Goal: Task Accomplishment & Management: Manage account settings

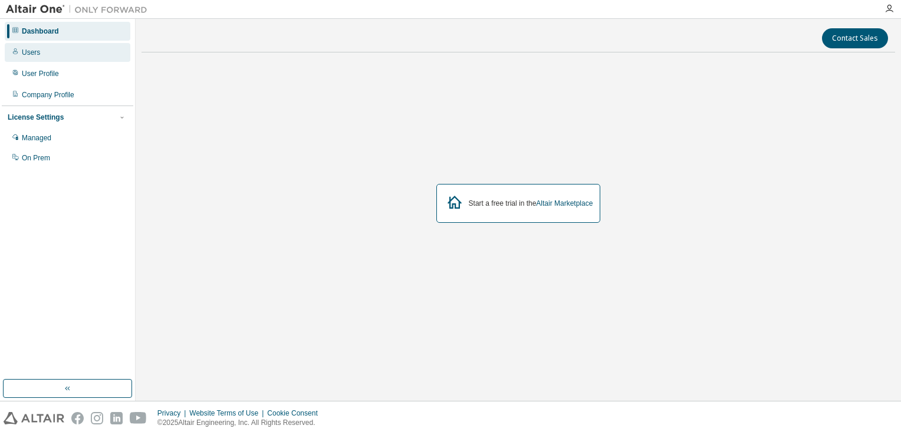
click at [33, 53] on div "Users" at bounding box center [31, 52] width 18 height 9
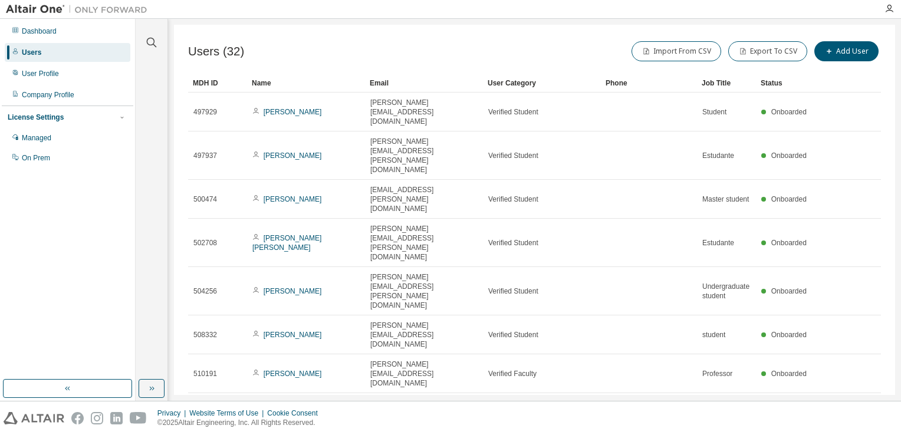
type input "*"
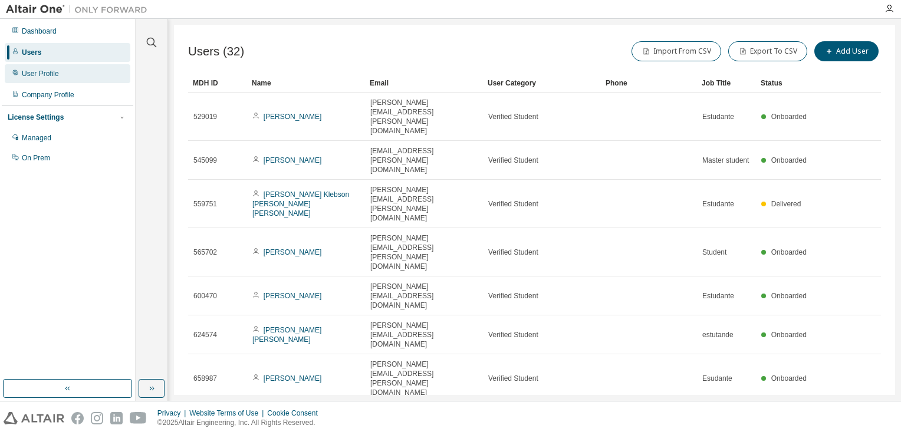
click at [54, 77] on div "User Profile" at bounding box center [40, 73] width 37 height 9
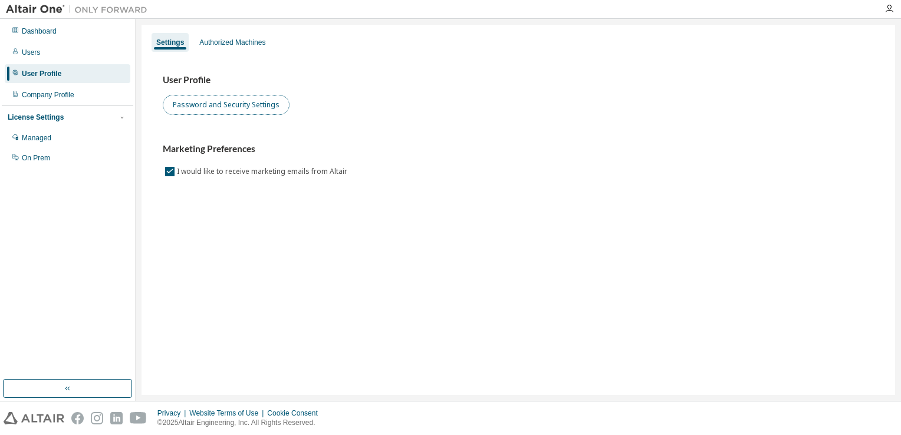
click at [192, 113] on button "Password and Security Settings" at bounding box center [226, 105] width 127 height 20
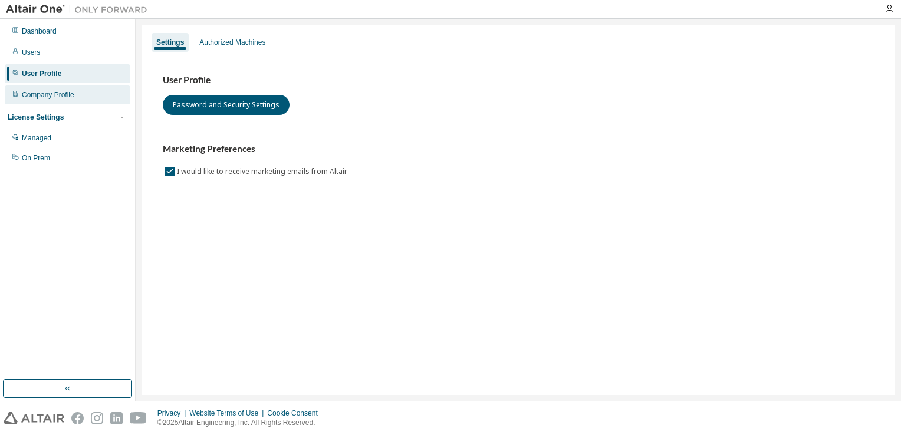
click at [47, 93] on div "Company Profile" at bounding box center [48, 94] width 53 height 9
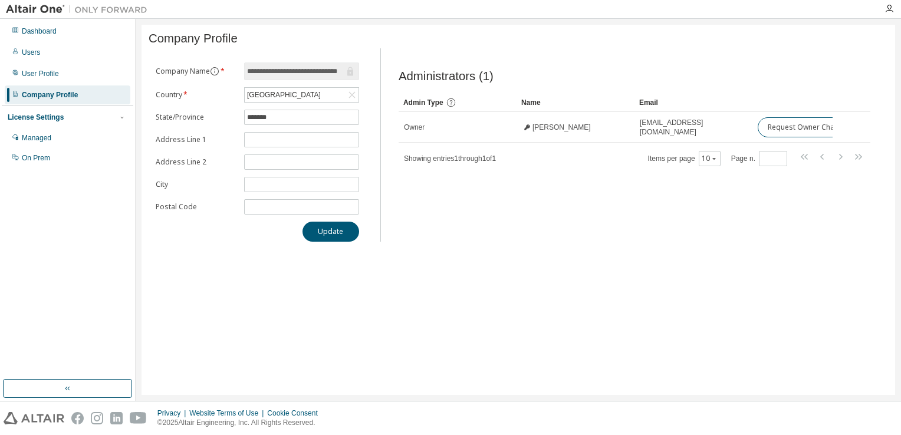
click at [45, 119] on div "License Settings" at bounding box center [36, 117] width 56 height 9
click at [40, 147] on div "Managed" at bounding box center [68, 138] width 126 height 19
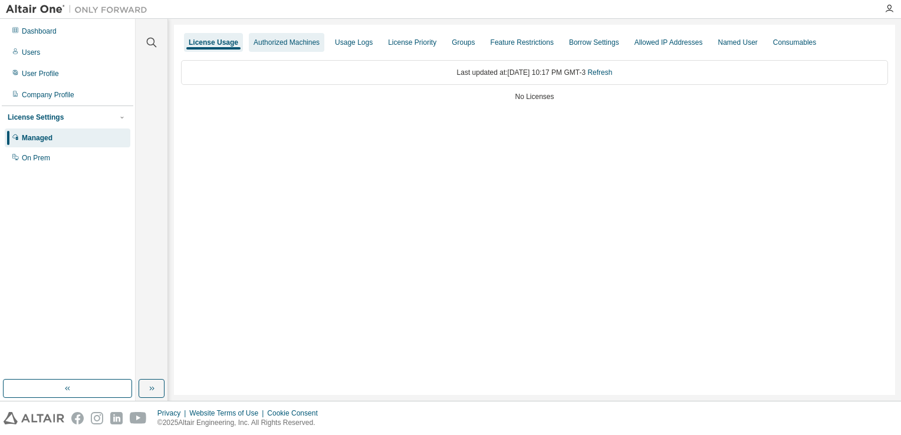
click at [261, 42] on div "Authorized Machines" at bounding box center [287, 42] width 66 height 9
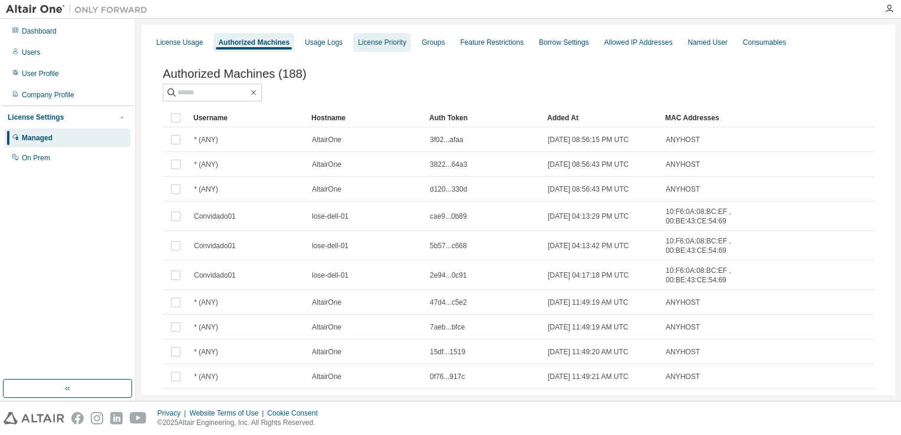
click at [389, 48] on div "License Priority" at bounding box center [382, 42] width 58 height 19
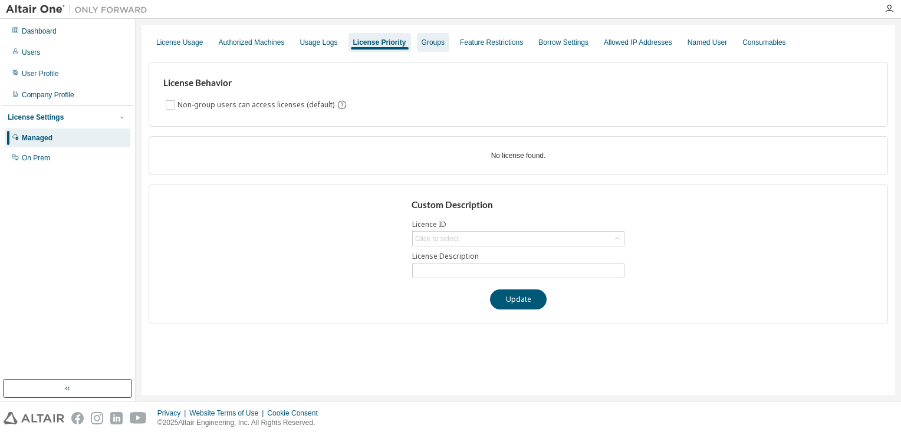
click at [433, 48] on div "Groups" at bounding box center [433, 42] width 32 height 19
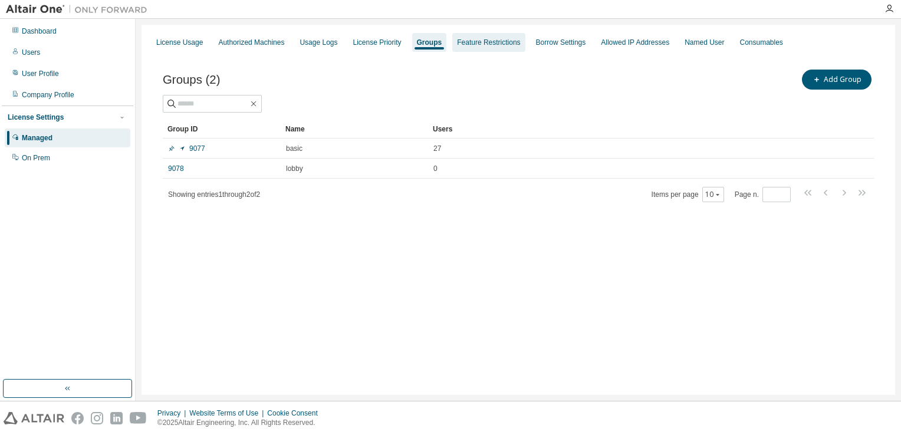
click at [488, 39] on div "Feature Restrictions" at bounding box center [488, 42] width 63 height 9
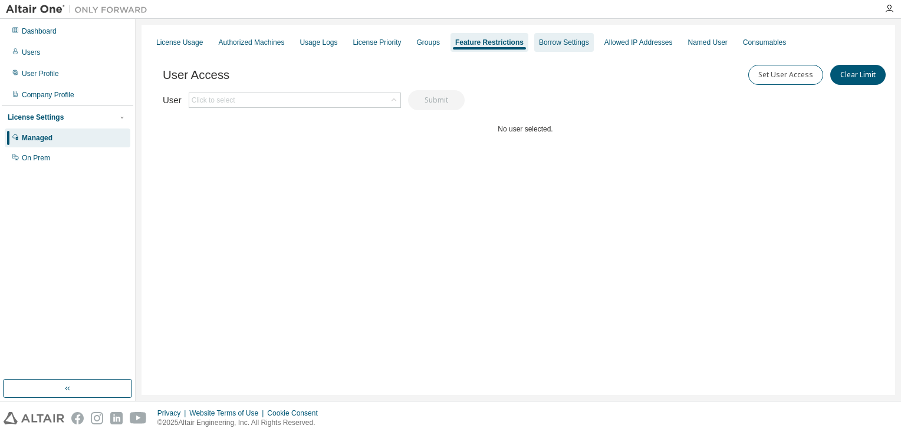
click at [569, 40] on div "Borrow Settings" at bounding box center [564, 42] width 50 height 9
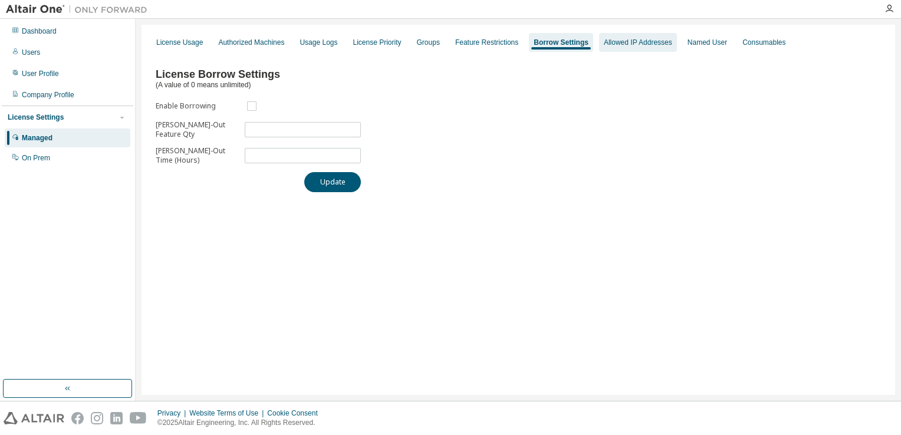
click at [631, 44] on div "Allowed IP Addresses" at bounding box center [638, 42] width 68 height 9
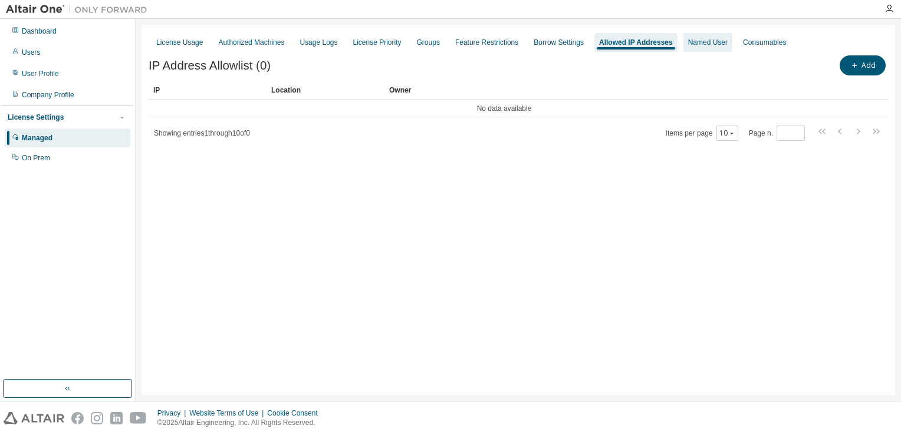
click at [724, 47] on div "Named User" at bounding box center [708, 42] width 40 height 9
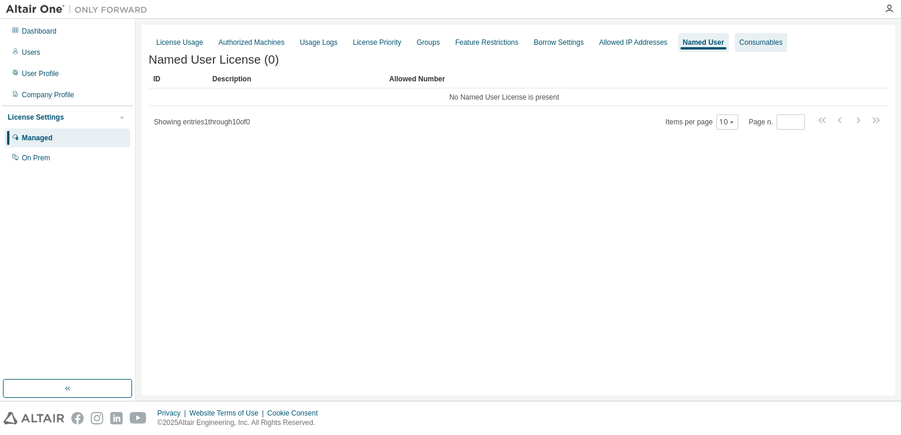
click at [775, 50] on div "Consumables" at bounding box center [761, 42] width 53 height 19
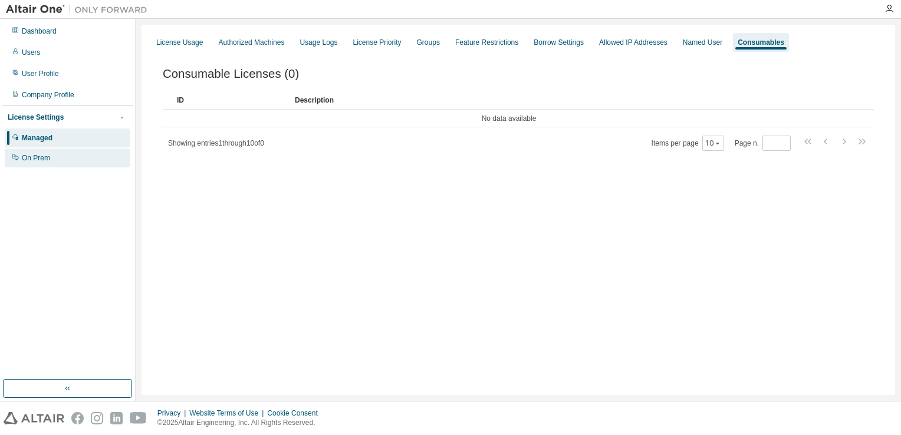
click at [34, 159] on div "On Prem" at bounding box center [36, 157] width 28 height 9
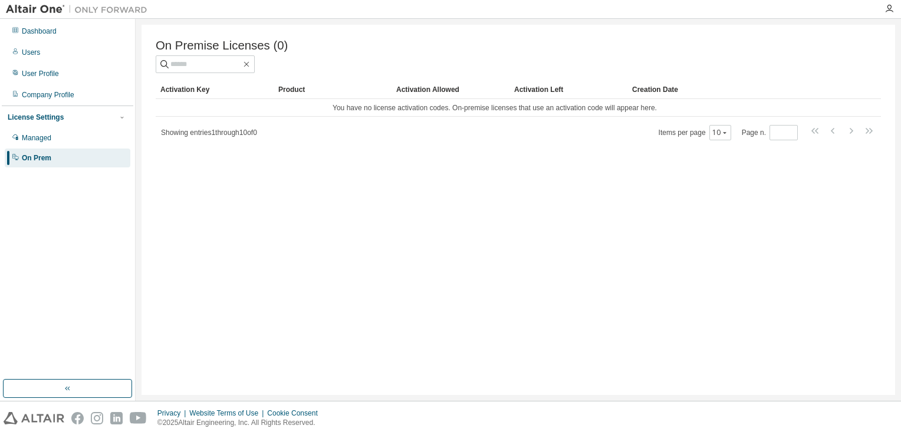
click at [38, 119] on div "License Settings" at bounding box center [36, 117] width 56 height 9
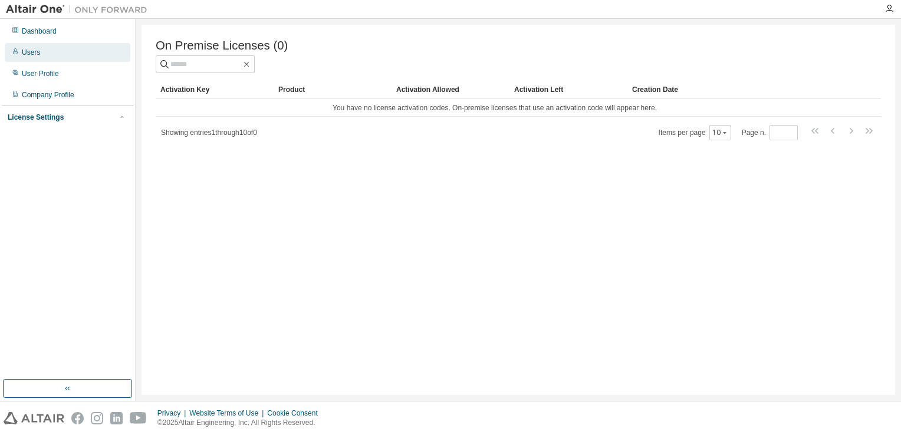
click at [40, 49] on div "Users" at bounding box center [31, 52] width 18 height 9
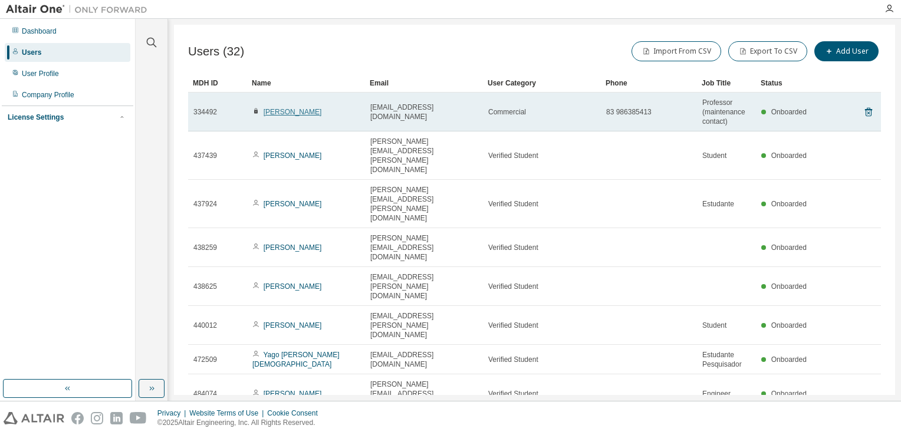
click at [284, 112] on link "Nady Rocha" at bounding box center [293, 112] width 58 height 8
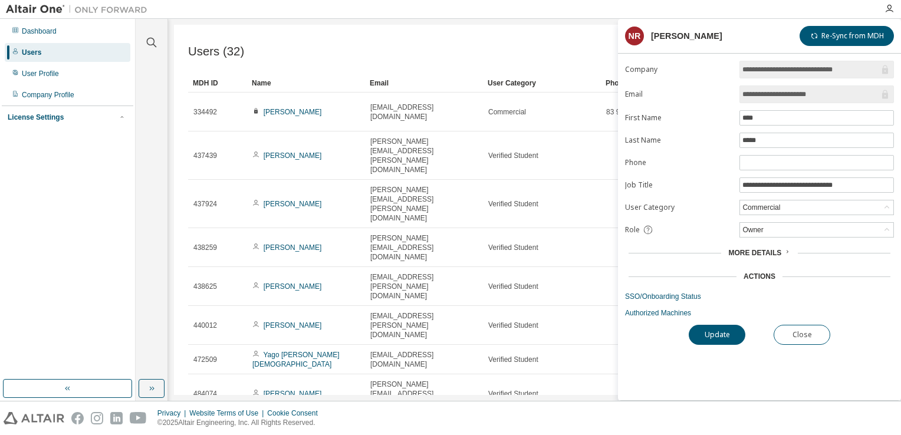
click at [562, 48] on div "Import From CSV Export To CSV Add User" at bounding box center [708, 51] width 347 height 25
click at [309, 32] on div "Users (32) Import From CSV Export To CSV Add User Clear Load Save Save As Field…" at bounding box center [535, 210] width 722 height 371
click at [806, 329] on button "Close" at bounding box center [802, 335] width 57 height 20
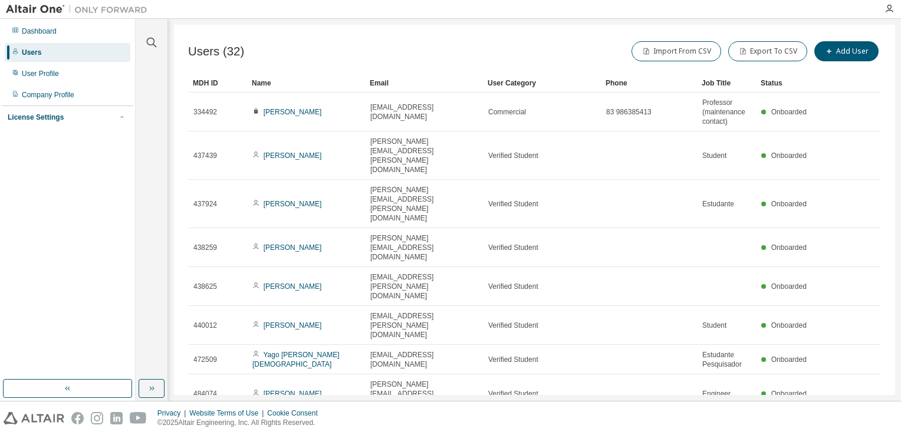
click at [54, 122] on div "License Settings" at bounding box center [36, 117] width 56 height 9
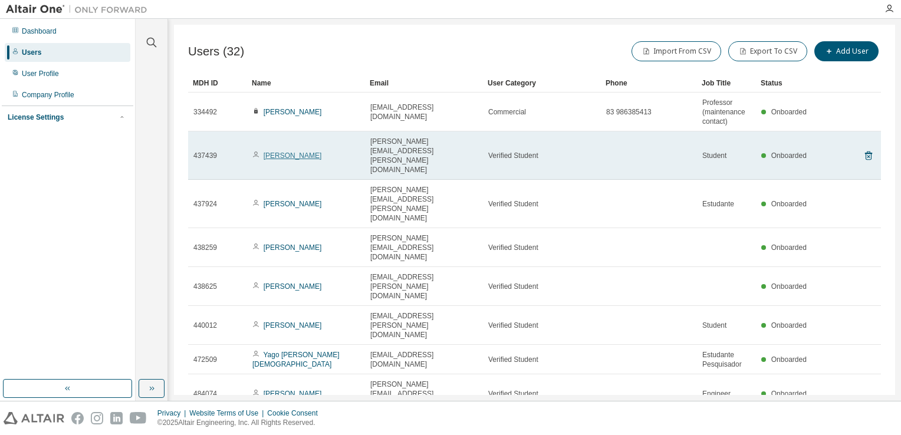
click at [295, 152] on link "Gustavo Henrique Adelino" at bounding box center [293, 156] width 58 height 8
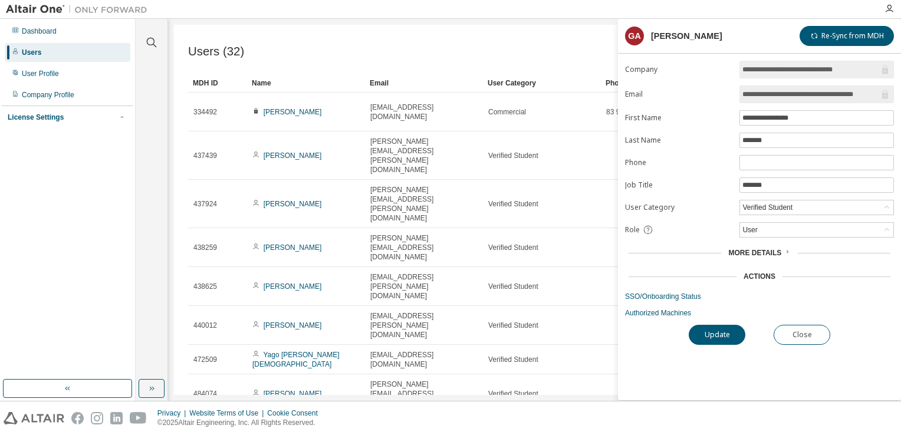
click at [432, 54] on div "Users (32) Import From CSV Export To CSV Add User" at bounding box center [534, 51] width 693 height 25
click at [819, 333] on button "Close" at bounding box center [802, 335] width 57 height 20
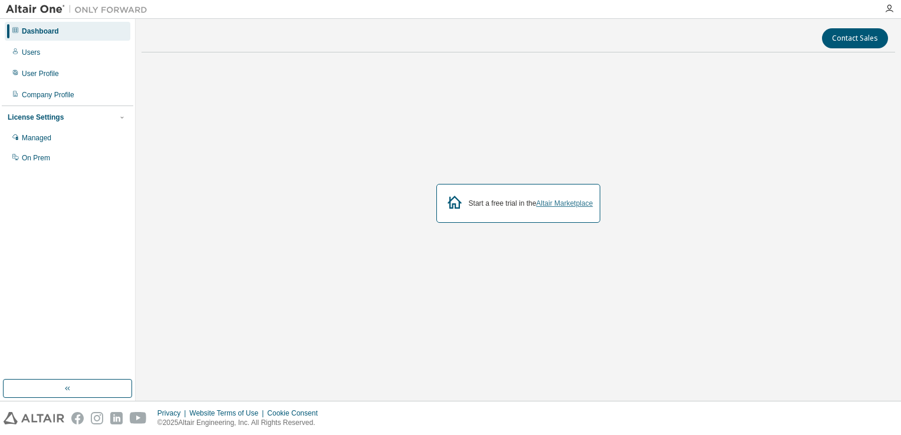
click at [565, 201] on link "Altair Marketplace" at bounding box center [564, 203] width 57 height 8
